Goal: Task Accomplishment & Management: Complete application form

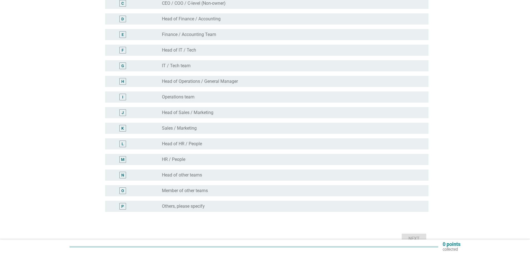
scroll to position [111, 0]
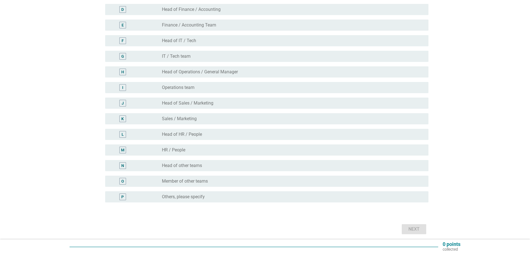
click at [121, 165] on div "N" at bounding box center [122, 165] width 7 height 7
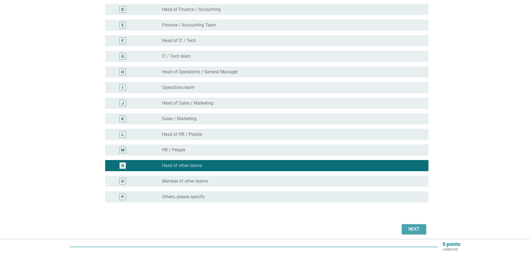
click at [417, 229] on div "Next" at bounding box center [414, 229] width 16 height 7
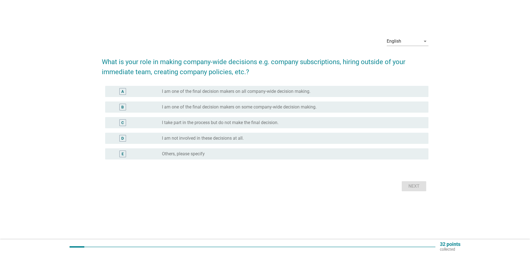
scroll to position [0, 0]
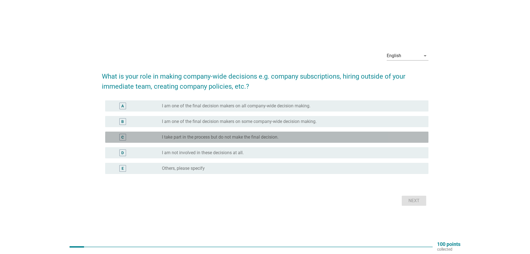
click at [141, 135] on div "C" at bounding box center [136, 137] width 52 height 7
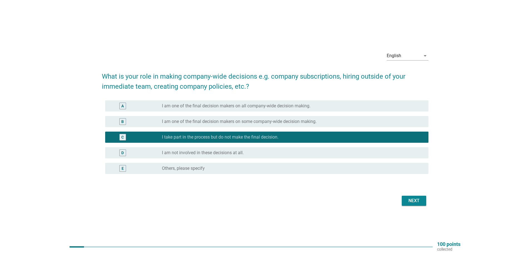
click at [408, 196] on button "Next" at bounding box center [414, 200] width 25 height 10
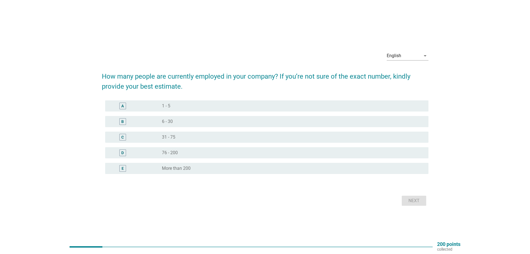
click at [196, 172] on div "E radio_button_unchecked More than 200" at bounding box center [267, 168] width 324 height 11
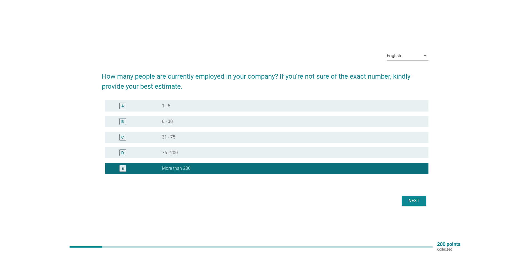
click at [419, 205] on button "Next" at bounding box center [414, 200] width 25 height 10
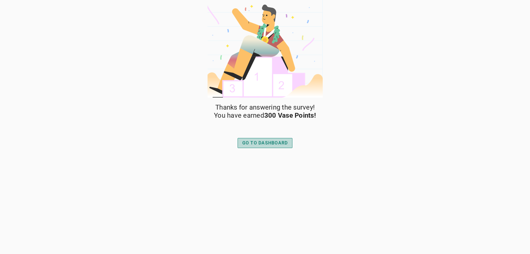
click at [284, 144] on div "GO TO DASHBOARD" at bounding box center [265, 142] width 46 height 7
